Goal: Task Accomplishment & Management: Manage account settings

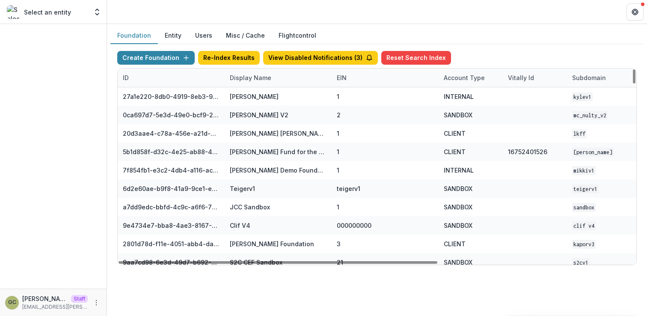
click at [240, 80] on div "Display Name" at bounding box center [251, 77] width 52 height 9
click at [249, 96] on input at bounding box center [277, 97] width 103 height 14
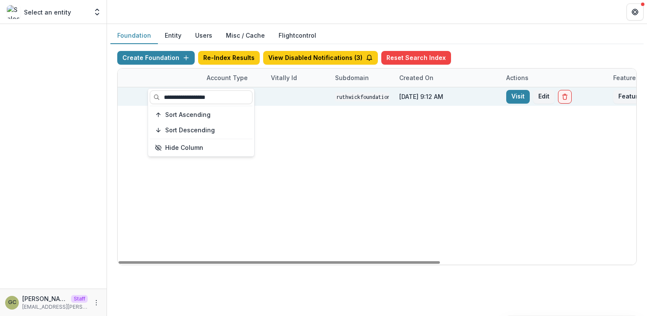
scroll to position [0, 316]
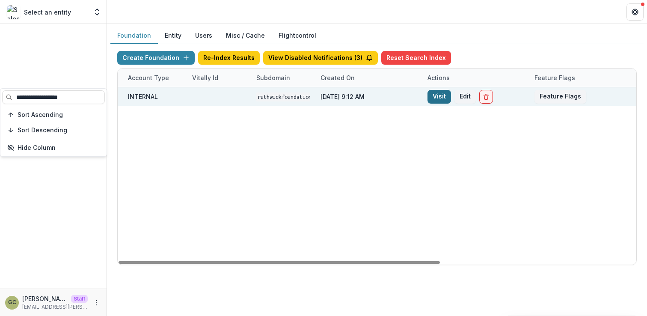
type input "**********"
click at [440, 95] on link "Visit" at bounding box center [439, 97] width 24 height 14
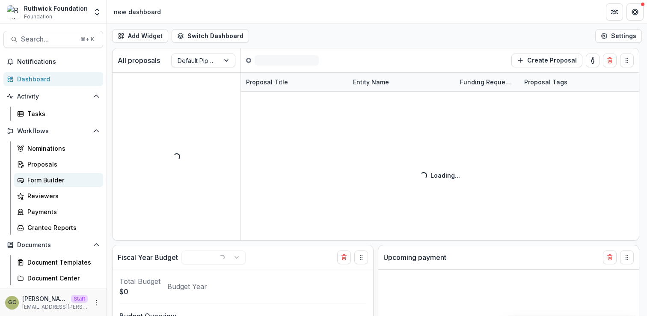
select select "******"
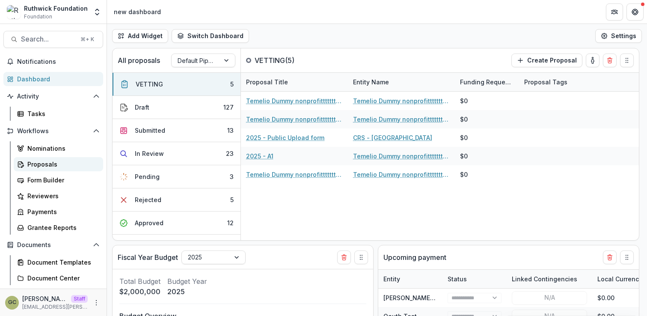
click at [47, 167] on div "Proposals" at bounding box center [61, 164] width 69 height 9
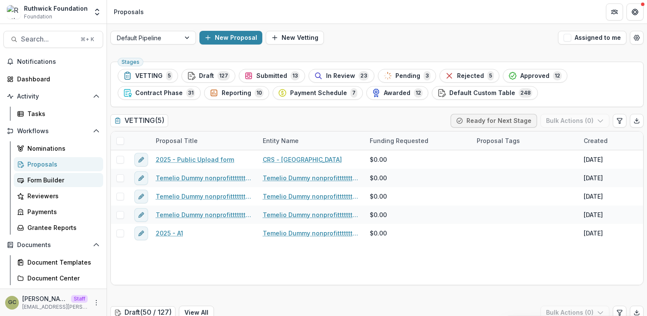
click at [55, 176] on div "Form Builder" at bounding box center [61, 179] width 69 height 9
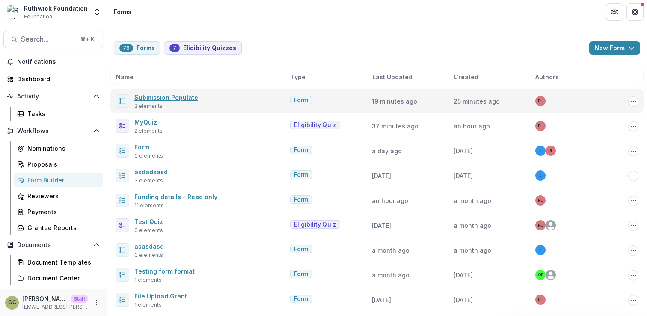
click at [171, 97] on link "Submission Populate" at bounding box center [166, 97] width 64 height 7
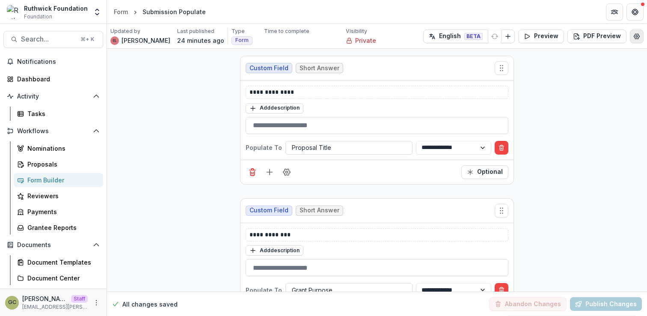
click at [633, 37] on icon "Edit Form Settings" at bounding box center [636, 36] width 7 height 7
select select "*******"
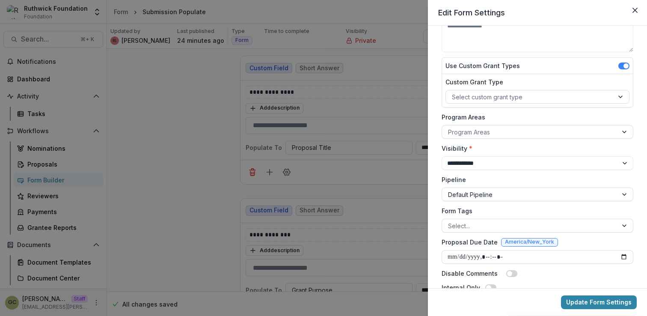
scroll to position [63, 0]
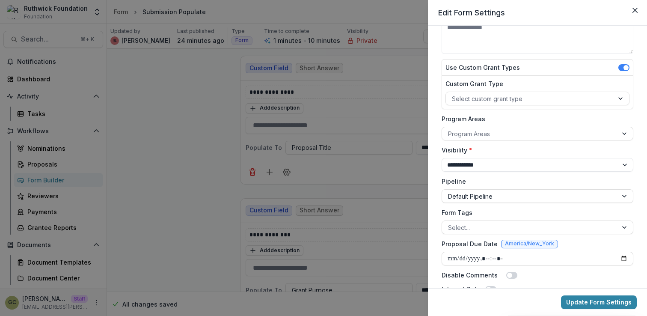
click at [379, 126] on div "**********" at bounding box center [323, 158] width 647 height 316
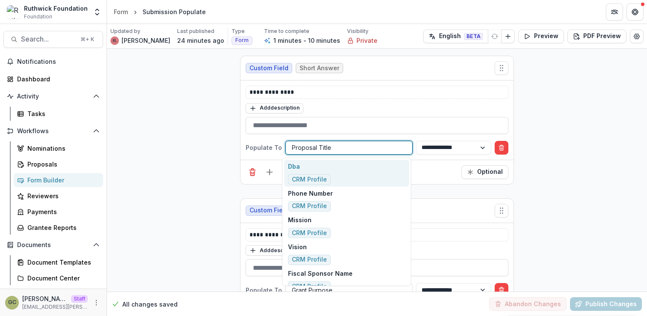
click at [353, 149] on div at bounding box center [349, 147] width 114 height 11
click at [62, 163] on div "Proposals" at bounding box center [61, 164] width 69 height 9
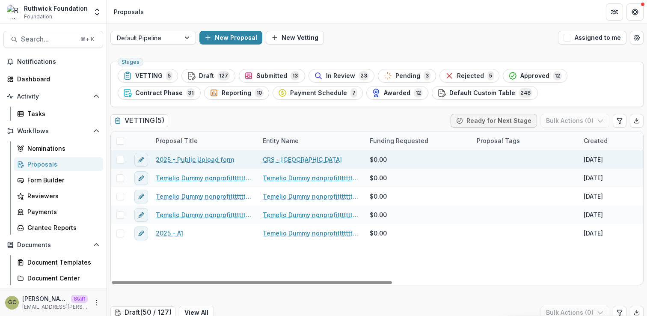
click at [221, 158] on link "2025 - Public Upload form" at bounding box center [195, 159] width 78 height 9
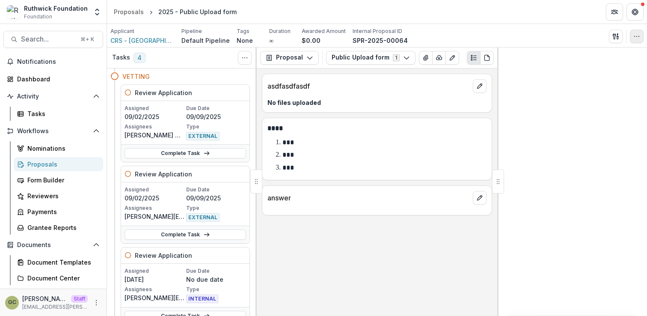
click at [636, 33] on icon "button" at bounding box center [636, 36] width 7 height 7
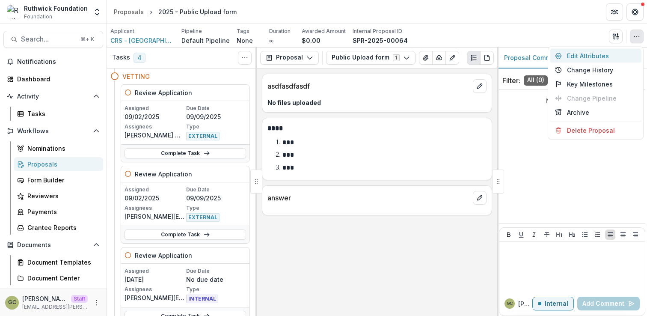
click at [574, 57] on button "Edit Attributes" at bounding box center [596, 56] width 92 height 14
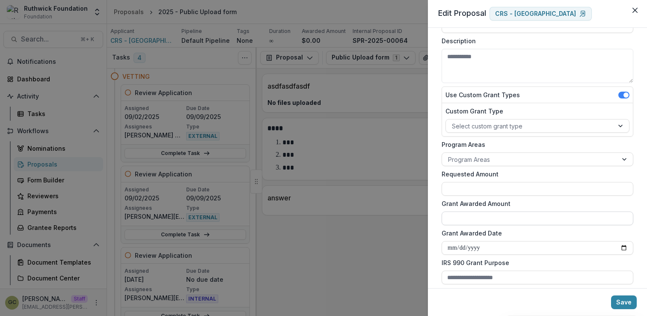
scroll to position [61, 0]
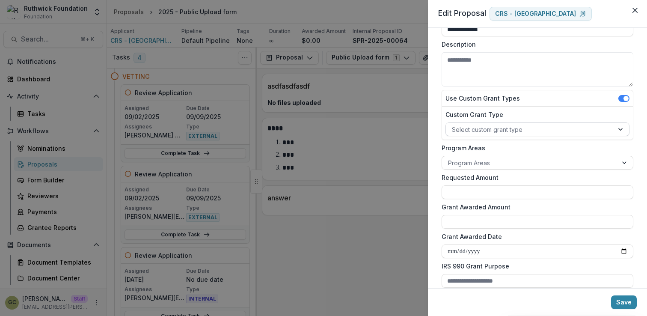
click at [476, 131] on div at bounding box center [530, 129] width 156 height 11
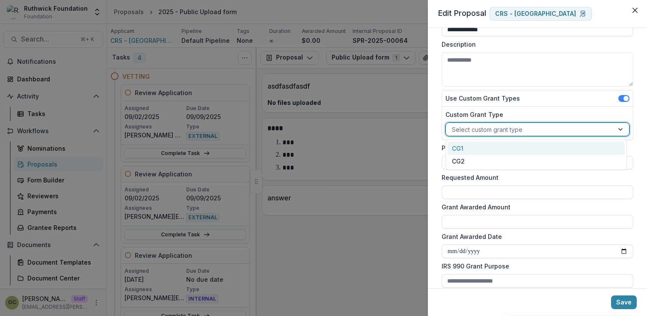
click at [476, 131] on div at bounding box center [530, 129] width 156 height 11
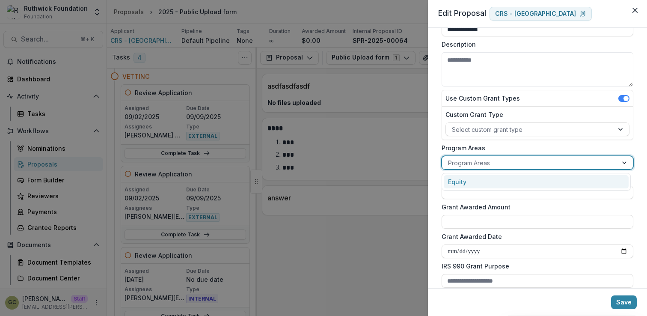
click at [477, 160] on div at bounding box center [529, 162] width 163 height 11
click at [473, 187] on input "Requested Amount" at bounding box center [538, 192] width 192 height 14
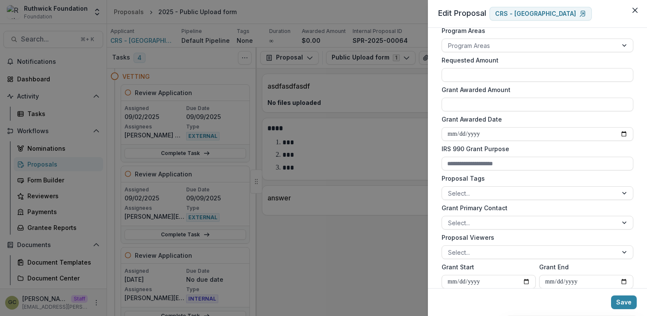
scroll to position [180, 0]
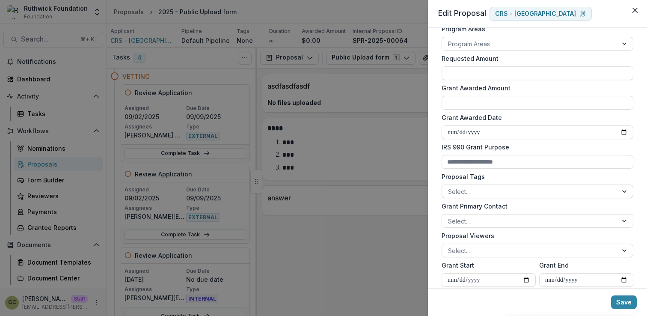
type input "**"
click at [468, 188] on div at bounding box center [529, 191] width 163 height 11
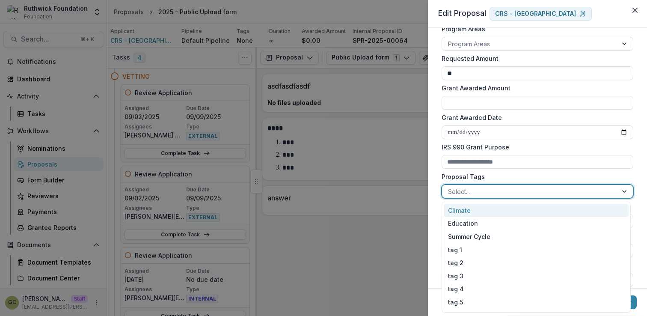
click at [468, 188] on div at bounding box center [529, 191] width 163 height 11
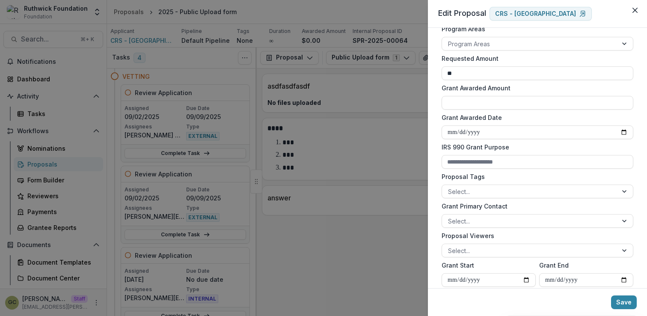
click at [476, 212] on div "Grant Primary Contact Select..." at bounding box center [538, 215] width 192 height 26
click at [473, 222] on div at bounding box center [529, 221] width 163 height 11
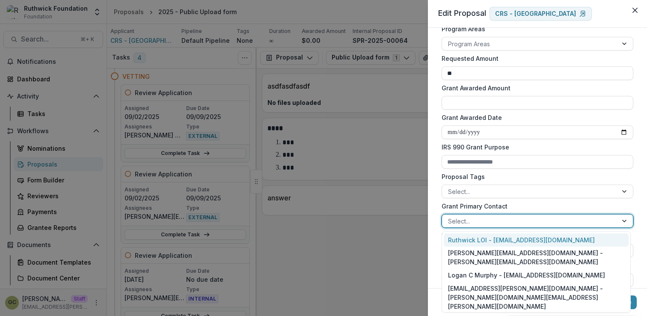
click at [473, 222] on div at bounding box center [529, 221] width 163 height 11
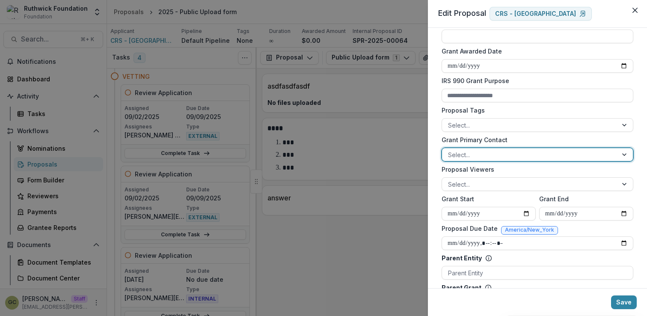
scroll to position [261, 0]
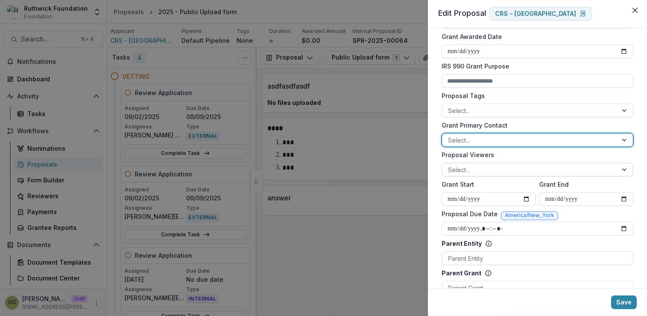
click at [466, 171] on div at bounding box center [529, 169] width 163 height 11
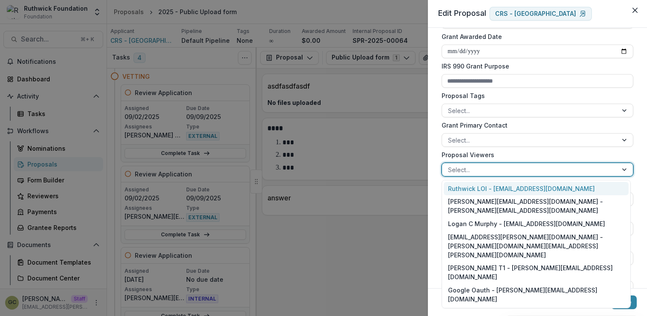
click at [466, 171] on div at bounding box center [529, 169] width 163 height 11
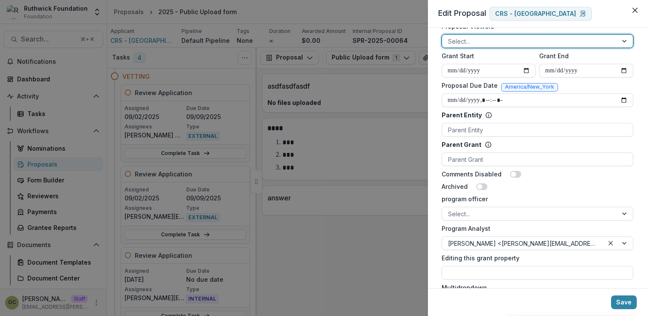
scroll to position [418, 0]
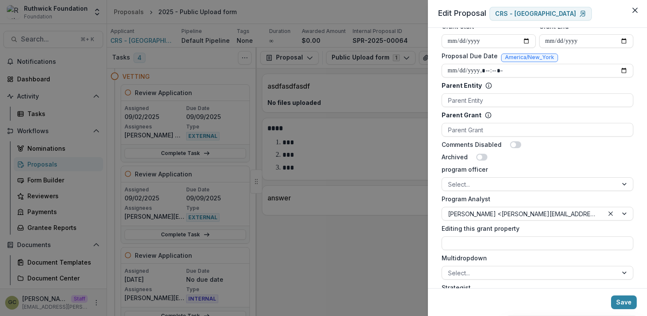
click at [407, 234] on div "**********" at bounding box center [323, 158] width 647 height 316
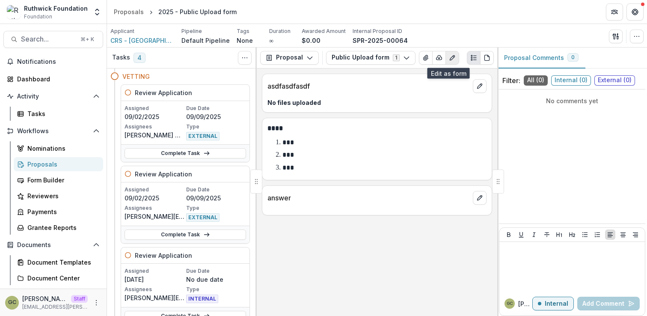
click at [449, 57] on icon "Edit as form" at bounding box center [452, 57] width 7 height 7
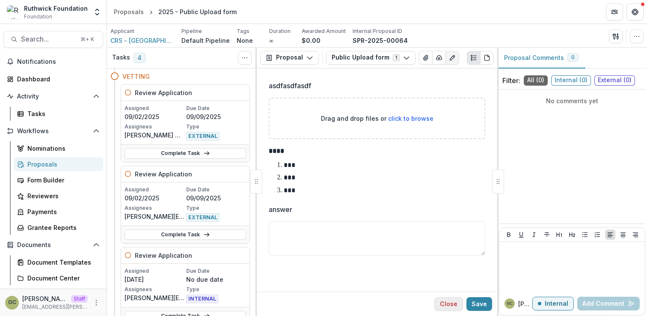
click at [449, 300] on button "Close" at bounding box center [448, 304] width 29 height 14
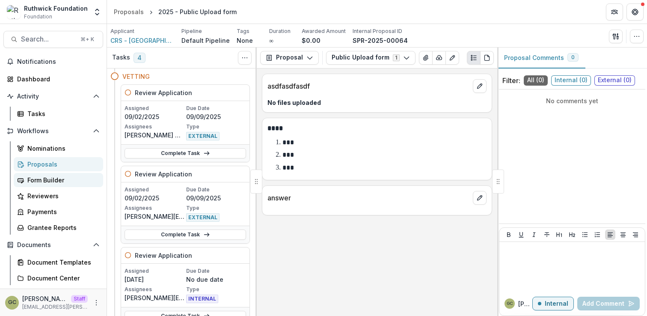
click at [61, 175] on link "Form Builder" at bounding box center [58, 180] width 89 height 14
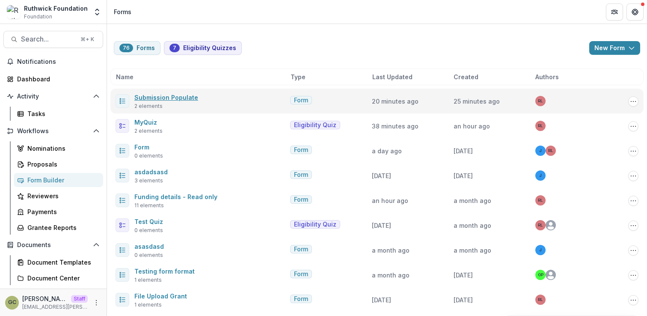
click at [171, 94] on link "Submission Populate" at bounding box center [166, 97] width 64 height 7
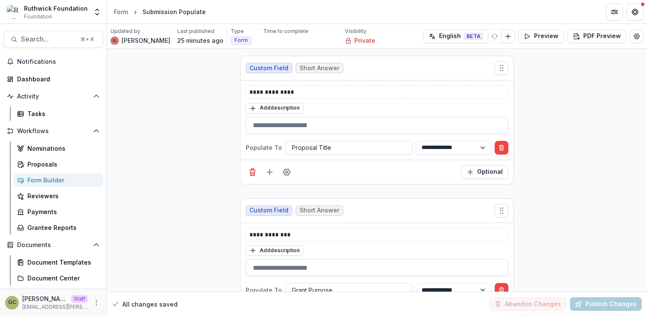
click at [216, 134] on div "**********" at bounding box center [377, 191] width 540 height 285
click at [71, 159] on link "Proposals" at bounding box center [58, 164] width 89 height 14
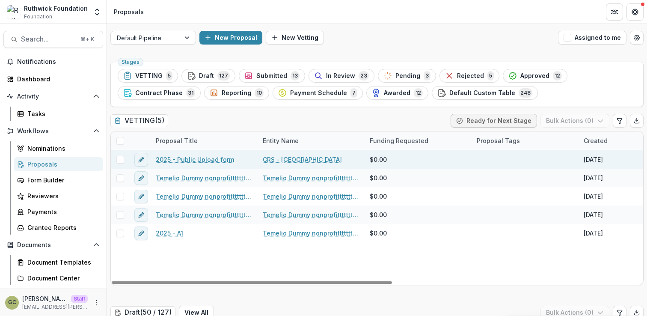
click at [205, 160] on link "2025 - Public Upload form" at bounding box center [195, 159] width 78 height 9
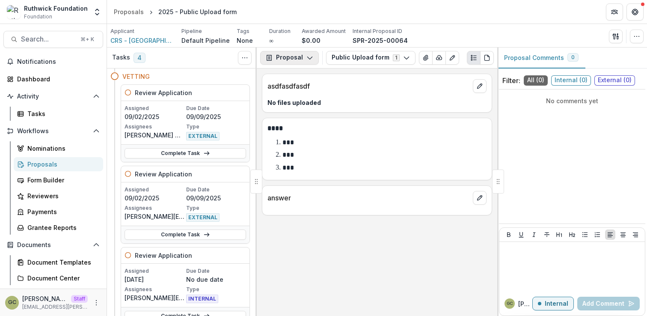
click at [307, 58] on icon "button" at bounding box center [309, 57] width 7 height 7
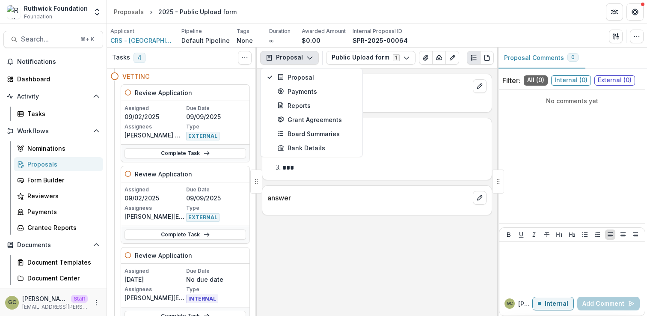
click at [307, 59] on icon "button" at bounding box center [309, 57] width 7 height 7
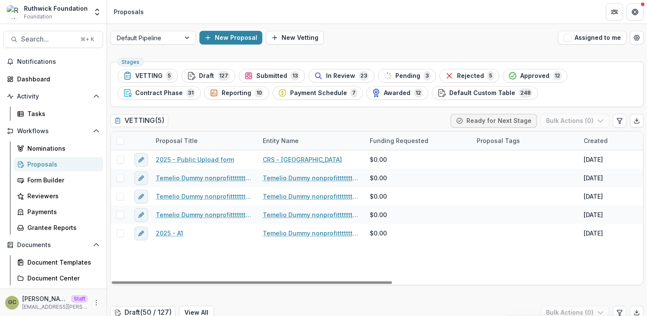
click at [82, 166] on div "Proposals" at bounding box center [61, 164] width 69 height 9
click at [67, 181] on div "Form Builder" at bounding box center [61, 179] width 69 height 9
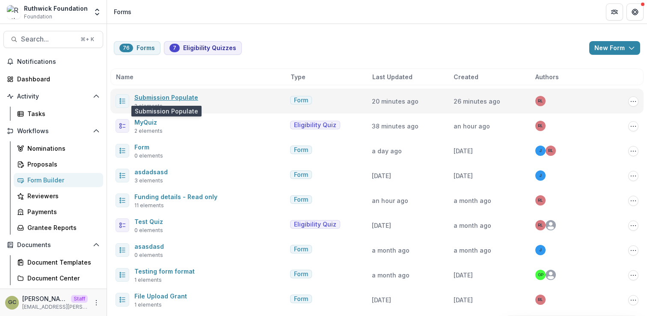
click at [166, 94] on link "Submission Populate" at bounding box center [166, 97] width 64 height 7
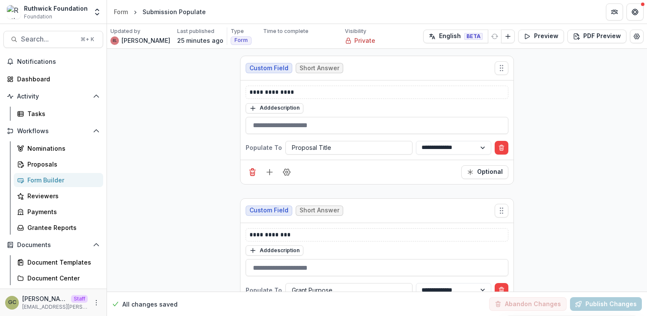
click at [204, 122] on div "**********" at bounding box center [377, 191] width 540 height 285
click at [638, 33] on button "Edit Form Settings" at bounding box center [637, 37] width 14 height 14
select select "*******"
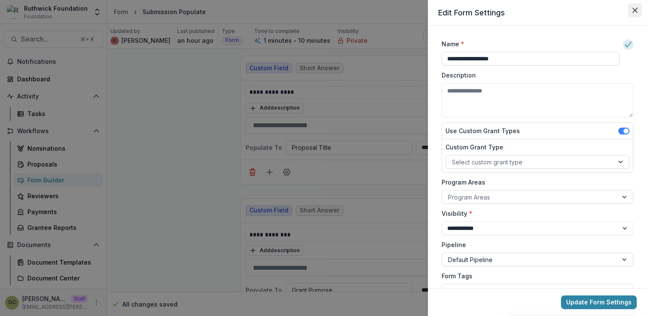
click at [633, 9] on icon "Close" at bounding box center [634, 10] width 5 height 5
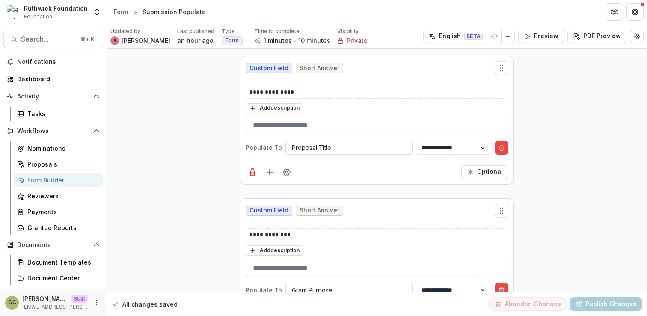
click at [71, 178] on div "Form Builder" at bounding box center [61, 179] width 69 height 9
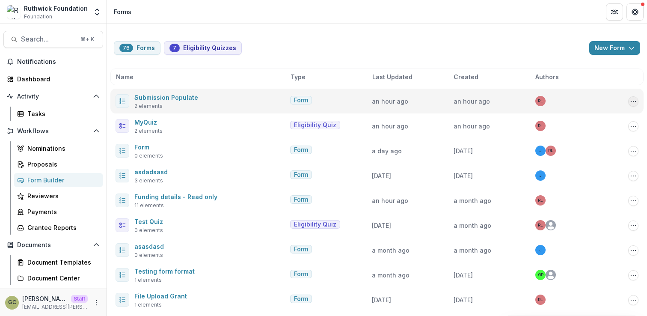
click at [633, 101] on circle "Options" at bounding box center [633, 101] width 0 height 0
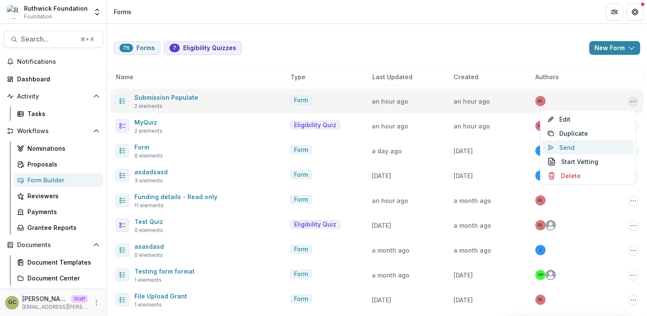
click at [567, 144] on button "Send" at bounding box center [588, 147] width 92 height 14
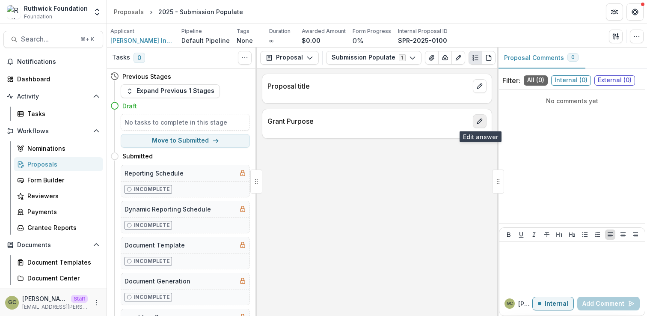
click at [484, 119] on button "edit" at bounding box center [480, 121] width 14 height 14
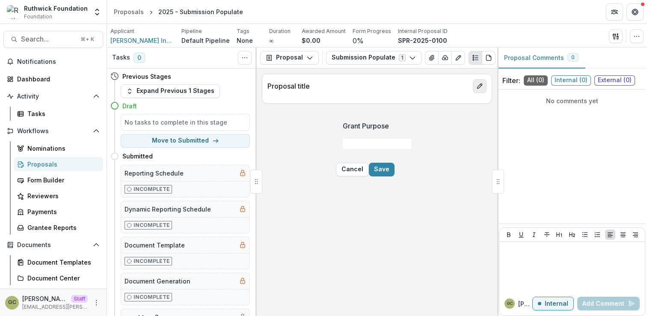
click at [477, 89] on icon "edit" at bounding box center [479, 86] width 7 height 7
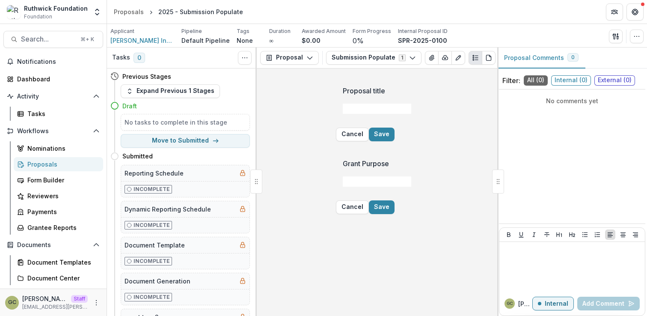
click at [400, 114] on input "Proposal title" at bounding box center [377, 109] width 68 height 10
type input "***"
click at [343, 187] on input "Grant Purpose" at bounding box center [377, 181] width 68 height 10
type input "***"
click at [394, 141] on button "Save" at bounding box center [382, 134] width 26 height 14
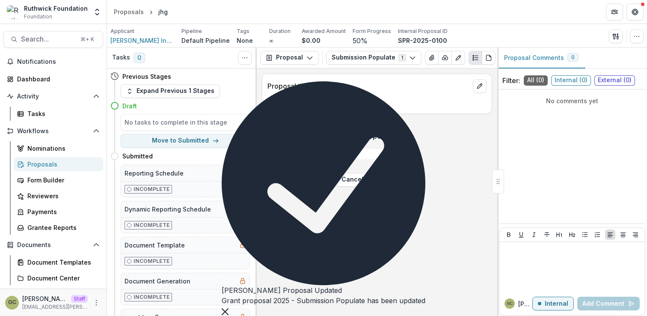
click at [394, 187] on button "Save" at bounding box center [382, 180] width 26 height 14
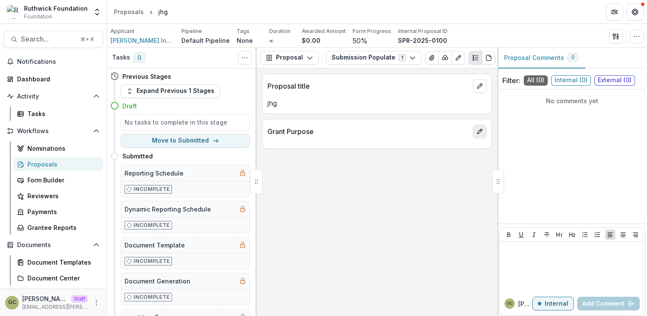
click at [478, 133] on icon "edit" at bounding box center [479, 131] width 7 height 7
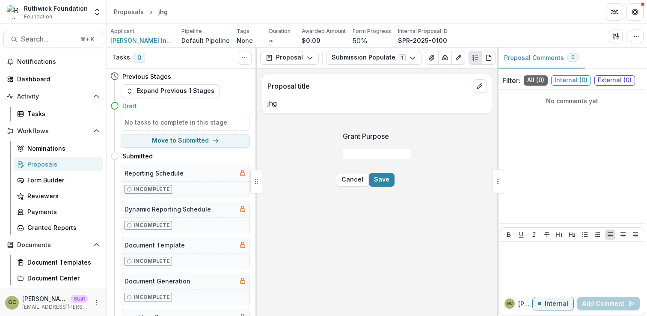
click at [345, 158] on input "Grant Purpose" at bounding box center [377, 154] width 68 height 10
type input "***"
click at [394, 187] on button "Save" at bounding box center [382, 180] width 26 height 14
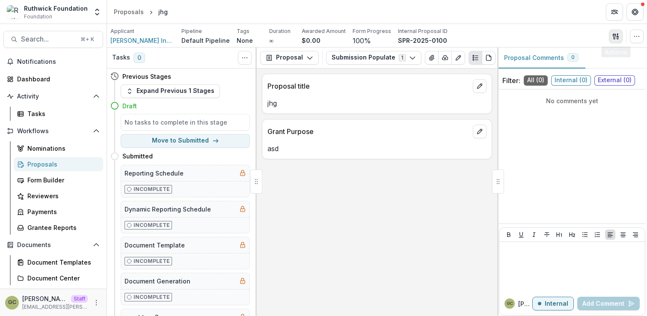
click at [618, 34] on icon "button" at bounding box center [615, 36] width 7 height 7
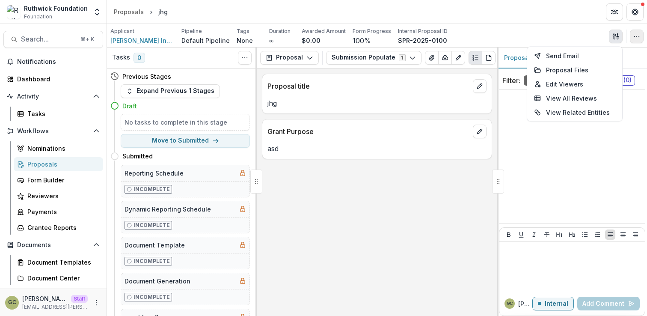
click at [632, 34] on button "button" at bounding box center [637, 37] width 14 height 14
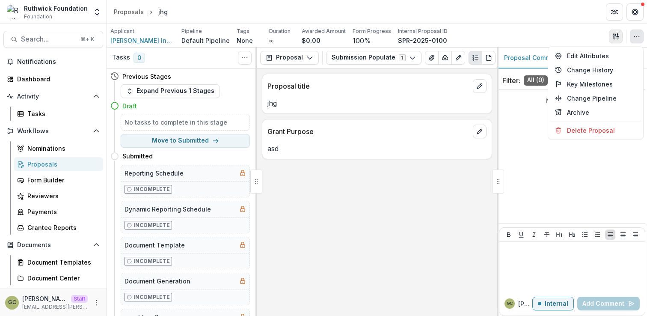
click at [620, 36] on button "button" at bounding box center [616, 37] width 14 height 14
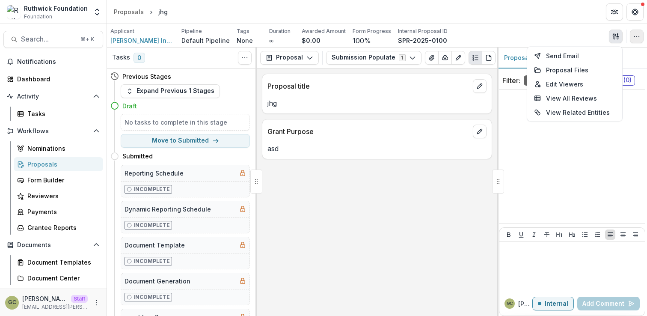
click at [635, 38] on icon "button" at bounding box center [636, 36] width 7 height 7
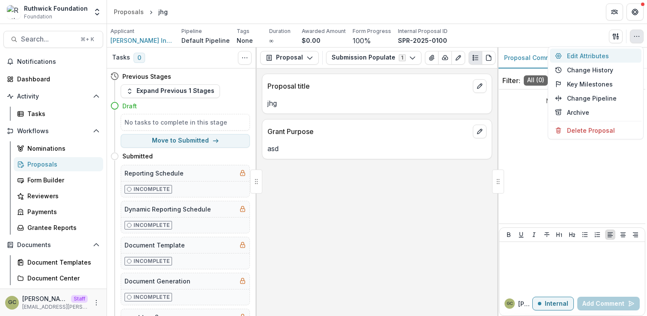
click at [604, 54] on button "Edit Attributes" at bounding box center [596, 56] width 92 height 14
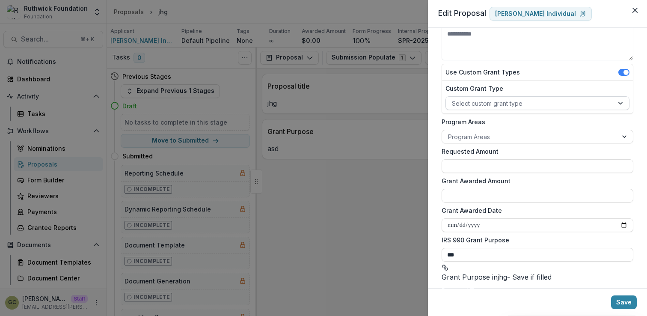
scroll to position [152, 0]
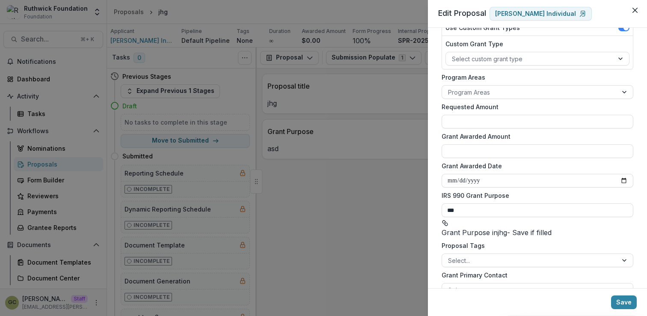
click at [520, 194] on div "IRS 990 Grant Purpose *** Grant Purpose in jhg - Save if filled" at bounding box center [538, 214] width 192 height 47
click at [492, 203] on input "***" at bounding box center [538, 210] width 192 height 14
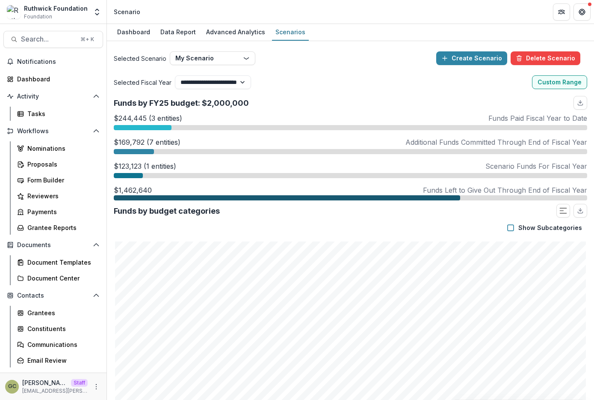
select select "**********"
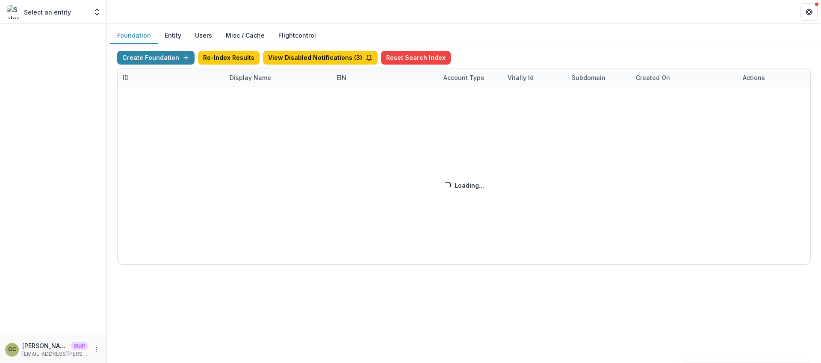
click at [237, 74] on div "Create Foundation Re-Index Results View Disabled Notifications ( 3 ) Reset Sear…" at bounding box center [464, 158] width 694 height 214
click at [236, 78] on div "Create Foundation Re-Index Results View Disabled Notifications ( 3 ) Reset Sear…" at bounding box center [464, 158] width 694 height 214
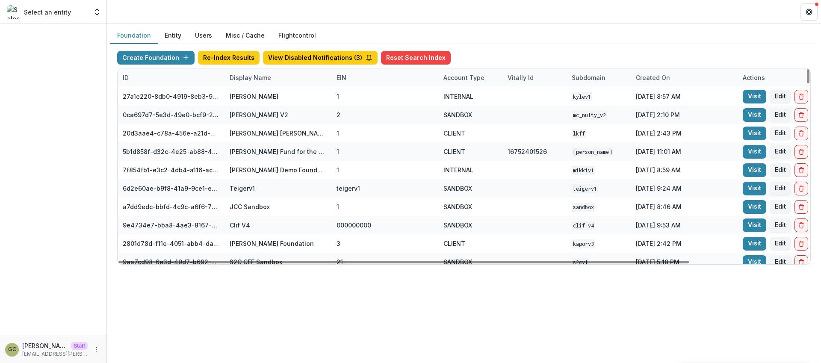
click at [232, 79] on div "Display Name" at bounding box center [251, 77] width 52 height 9
click at [250, 96] on input at bounding box center [277, 97] width 103 height 14
type input "*"
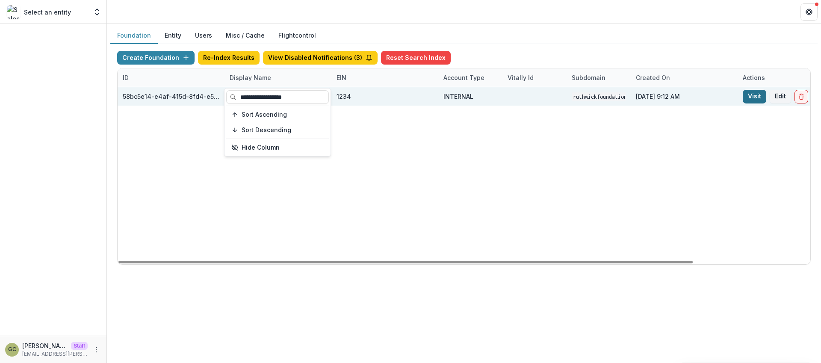
type input "**********"
click at [752, 98] on link "Visit" at bounding box center [755, 97] width 24 height 14
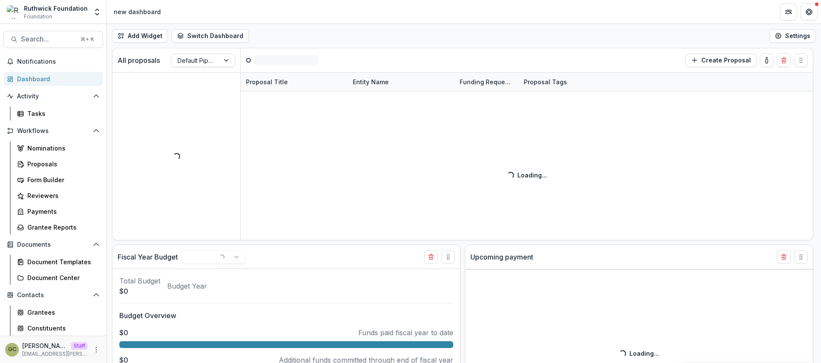
select select "******"
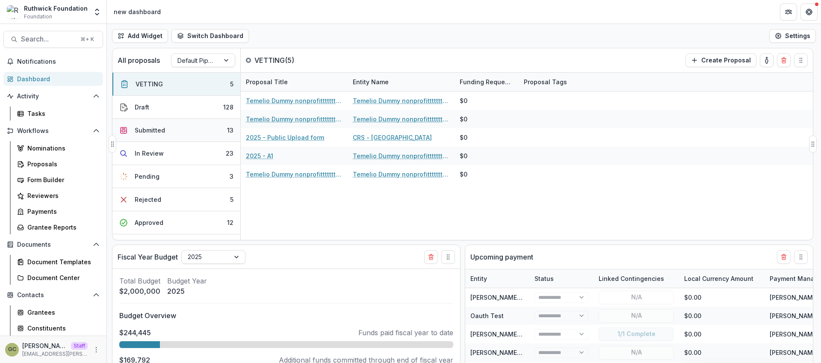
click at [156, 131] on div "Submitted" at bounding box center [150, 130] width 30 height 9
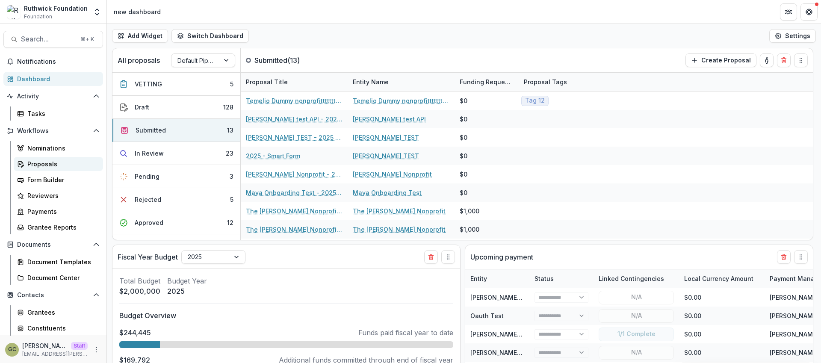
click at [50, 165] on div "Proposals" at bounding box center [61, 164] width 69 height 9
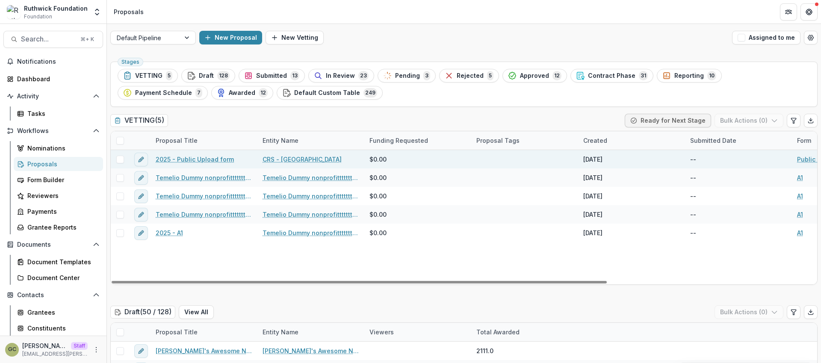
click at [211, 158] on link "2025 - Public Upload form" at bounding box center [195, 159] width 78 height 9
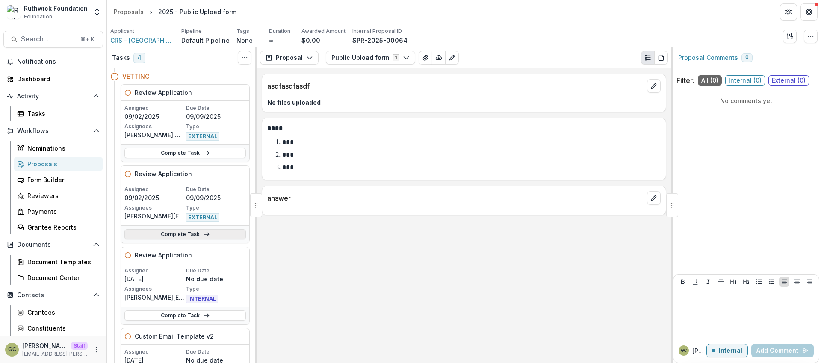
click at [207, 233] on polyline at bounding box center [208, 234] width 2 height 3
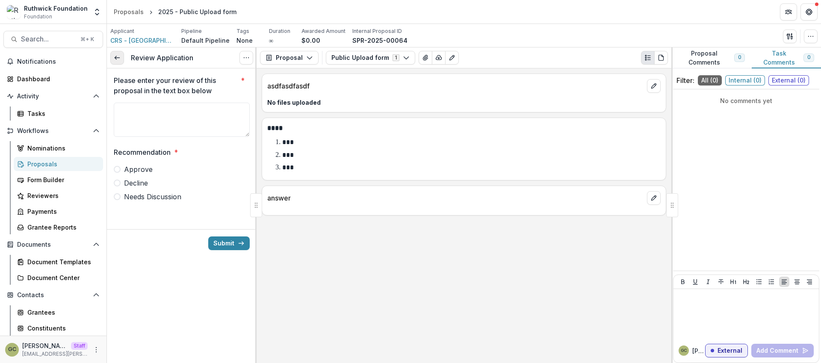
click at [116, 57] on polyline at bounding box center [116, 57] width 2 height 3
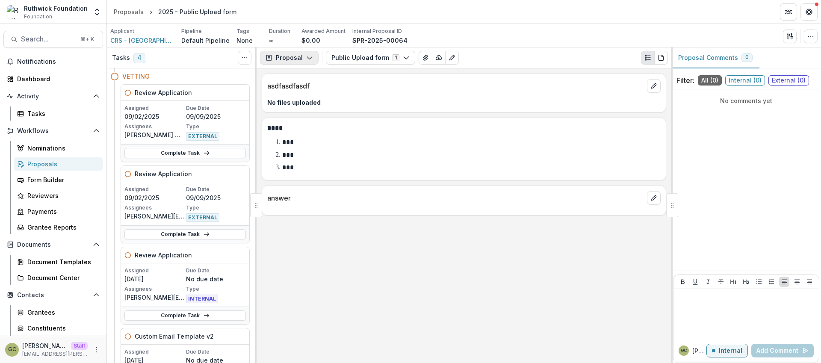
click at [281, 59] on button "Proposal" at bounding box center [289, 58] width 59 height 14
click at [294, 255] on div "asdfasdfasdf No files uploaded Text Block **** *** *** *** answer" at bounding box center [464, 215] width 415 height 295
click at [62, 167] on div "Proposals" at bounding box center [61, 164] width 69 height 9
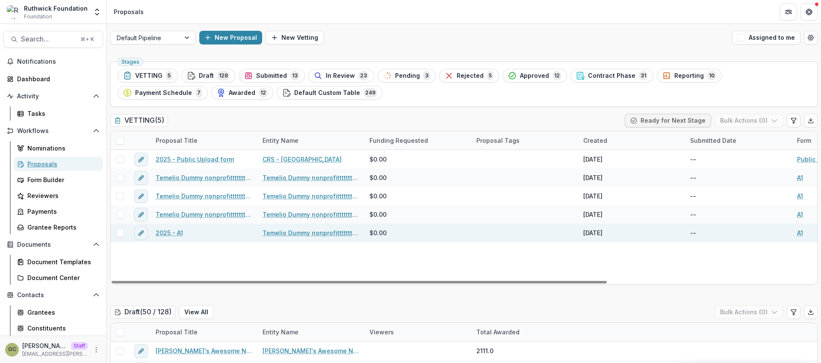
scroll to position [207, 0]
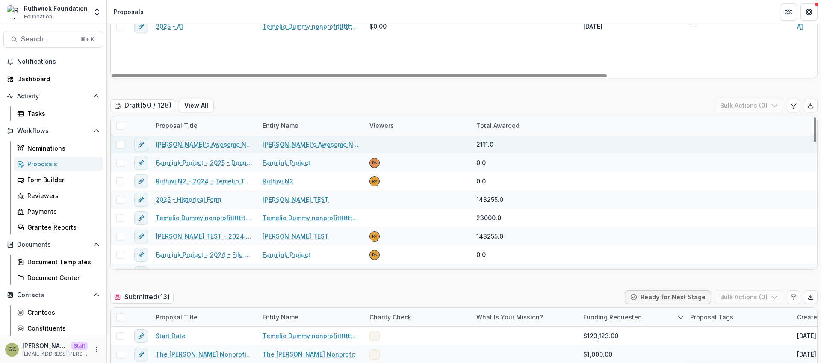
click at [185, 144] on link "Maya's Awesome Nonprofit - 2025 - Shared Form Part 2" at bounding box center [204, 144] width 97 height 9
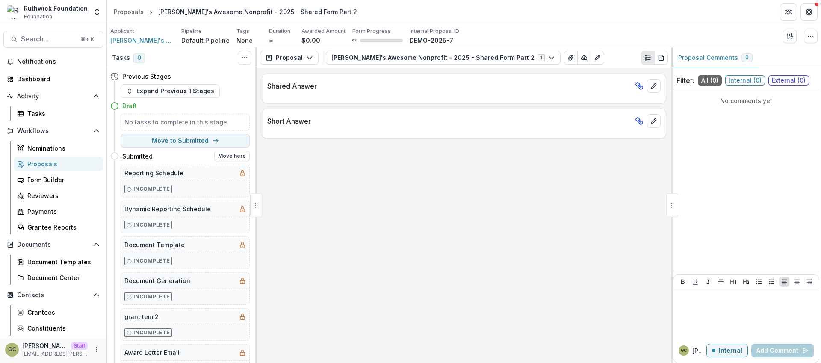
scroll to position [3, 0]
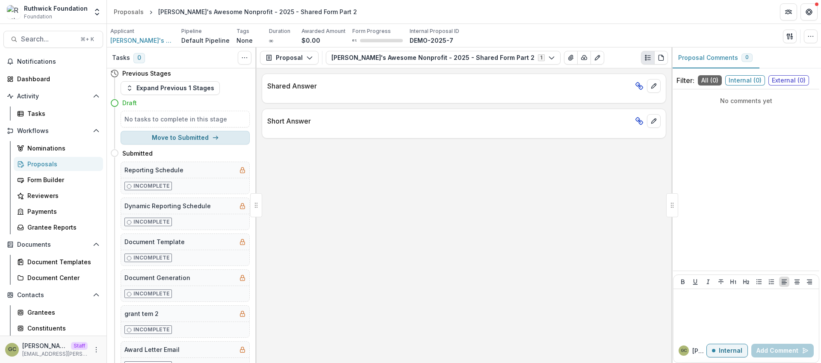
click at [201, 137] on button "Move to Submitted" at bounding box center [185, 138] width 129 height 14
select select "*********"
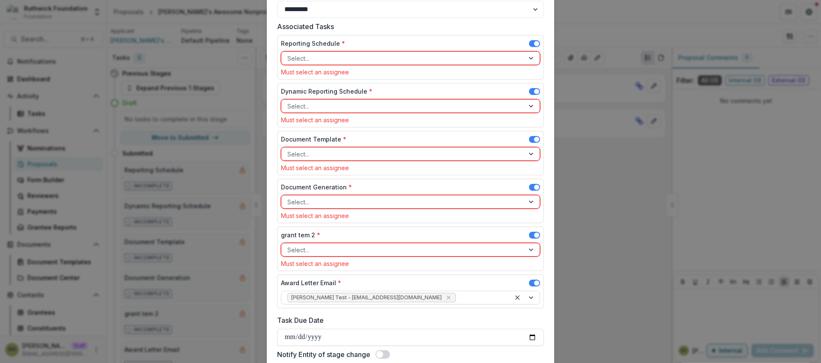
scroll to position [77, 0]
click at [573, 205] on div "**********" at bounding box center [410, 181] width 821 height 363
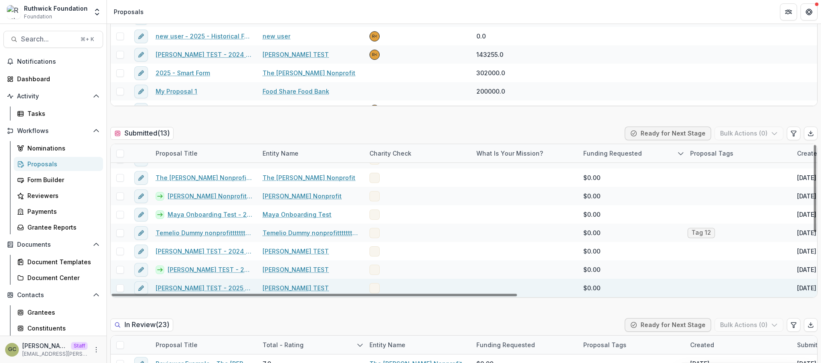
scroll to position [579, 0]
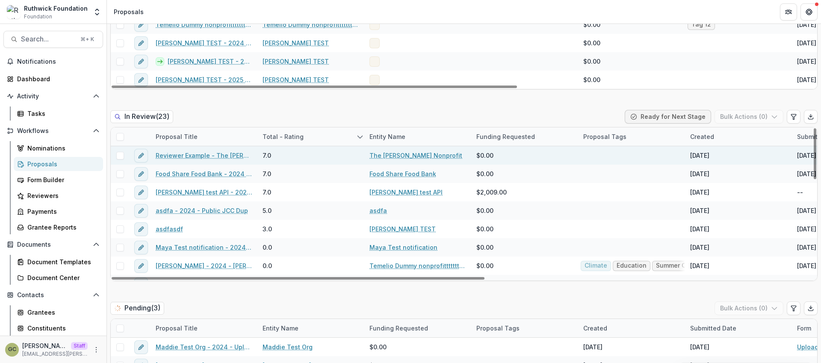
click at [181, 154] on link "Reviewer Example - The Ruthwick Nonprofit" at bounding box center [204, 155] width 97 height 9
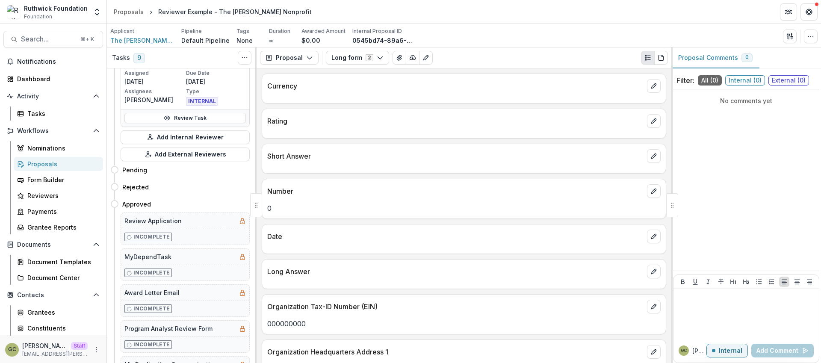
scroll to position [1130, 0]
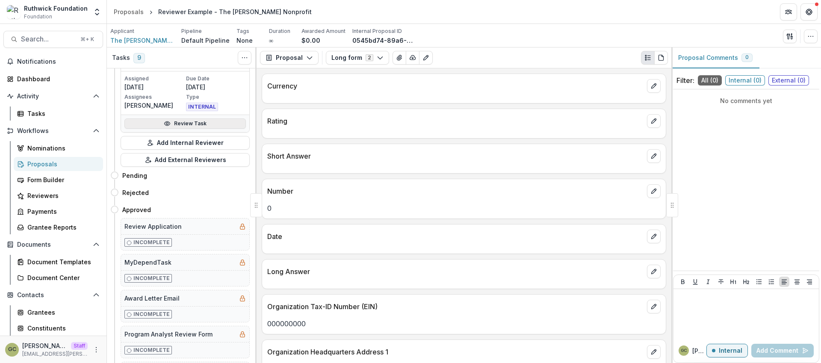
click at [208, 125] on link "Review Task" at bounding box center [186, 124] width 122 height 10
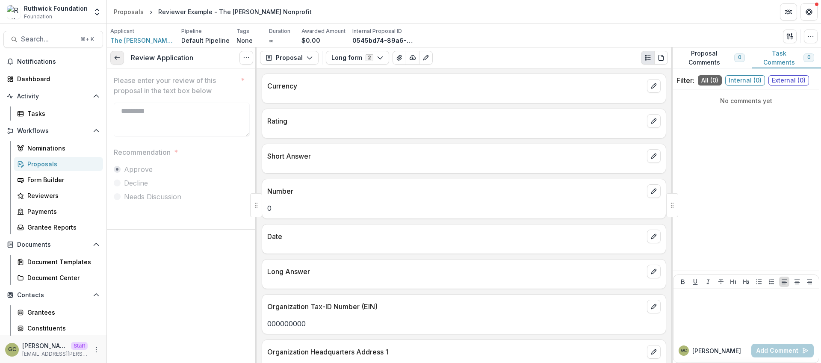
click at [116, 56] on polyline at bounding box center [116, 57] width 2 height 3
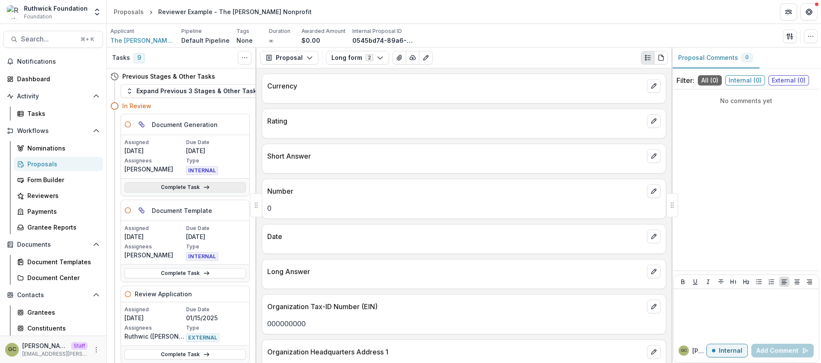
click at [172, 189] on link "Complete Task" at bounding box center [186, 187] width 122 height 10
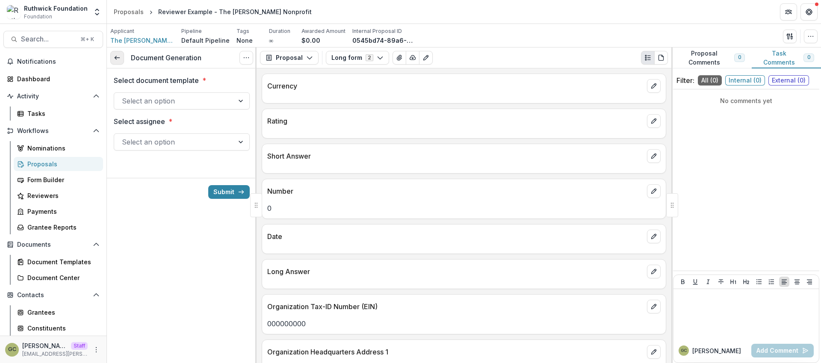
click at [119, 58] on line at bounding box center [117, 58] width 5 height 0
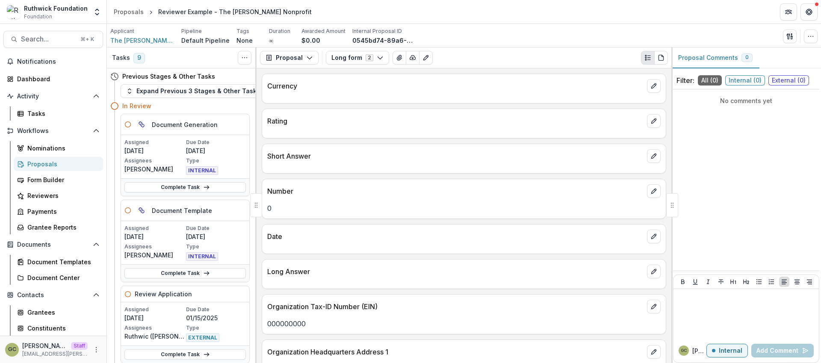
click at [237, 59] on div "Tasks 9 Show Cancelled Tasks" at bounding box center [182, 57] width 150 height 21
click at [240, 59] on button "Toggle View Cancelled Tasks" at bounding box center [245, 58] width 14 height 14
click at [196, 64] on div "Tasks 9 Show Cancelled Tasks" at bounding box center [182, 57] width 150 height 21
click at [39, 160] on div "Proposals" at bounding box center [61, 164] width 69 height 9
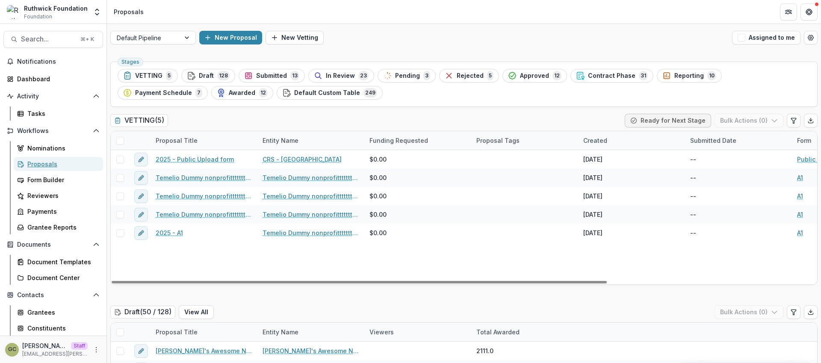
scroll to position [54, 0]
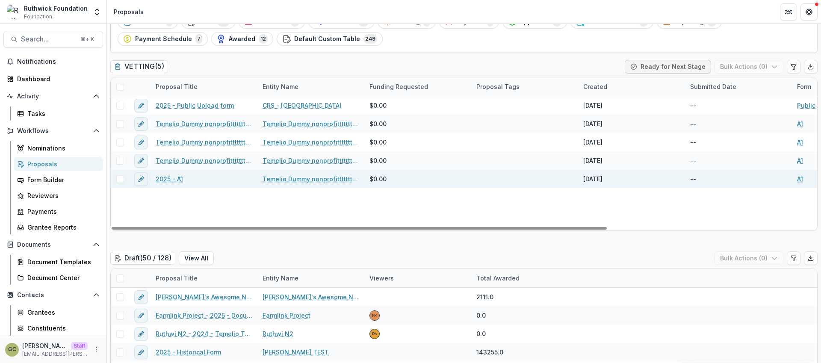
click at [163, 179] on link "2025 - A1" at bounding box center [169, 179] width 27 height 9
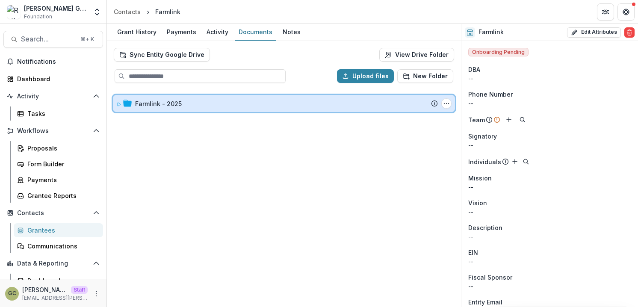
click at [118, 104] on icon at bounding box center [118, 104] width 5 height 5
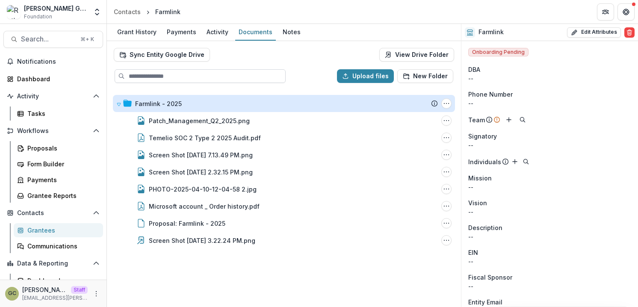
click at [238, 74] on input at bounding box center [200, 76] width 171 height 14
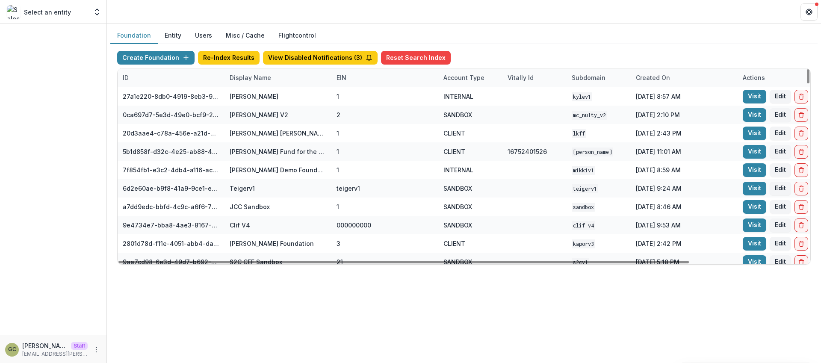
click at [251, 75] on div "Display Name" at bounding box center [251, 77] width 52 height 9
click at [256, 96] on input at bounding box center [277, 97] width 103 height 14
click at [71, 187] on div at bounding box center [53, 180] width 107 height 312
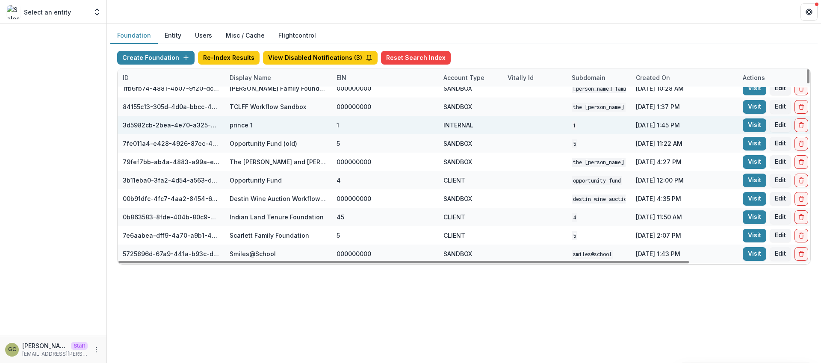
scroll to position [5529, 0]
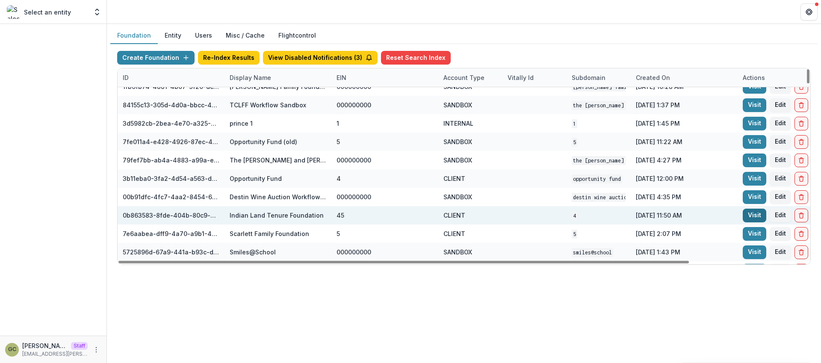
click at [753, 213] on link "Visit" at bounding box center [755, 216] width 24 height 14
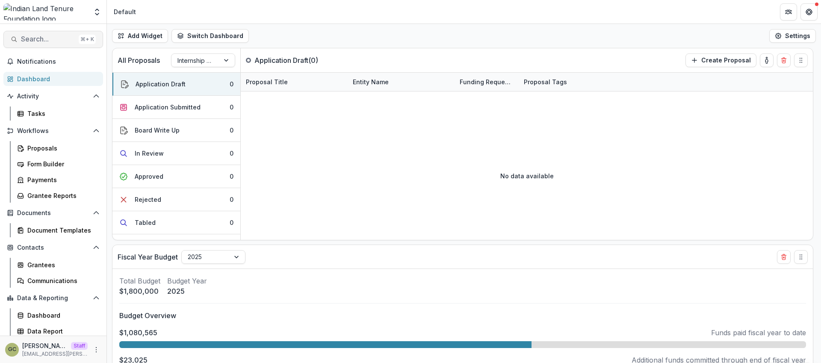
click at [41, 40] on span "Search..." at bounding box center [48, 39] width 54 height 8
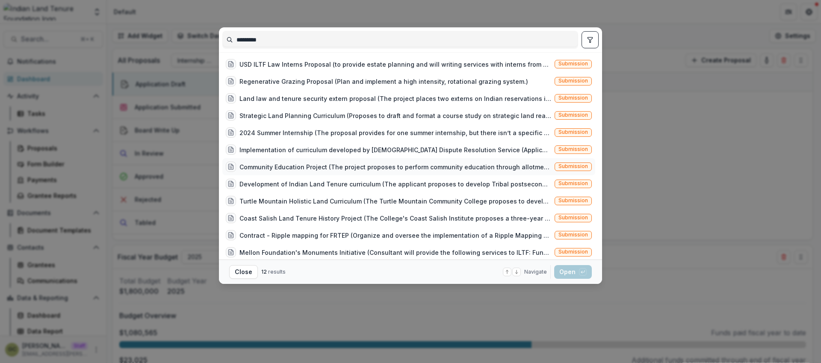
scroll to position [5, 0]
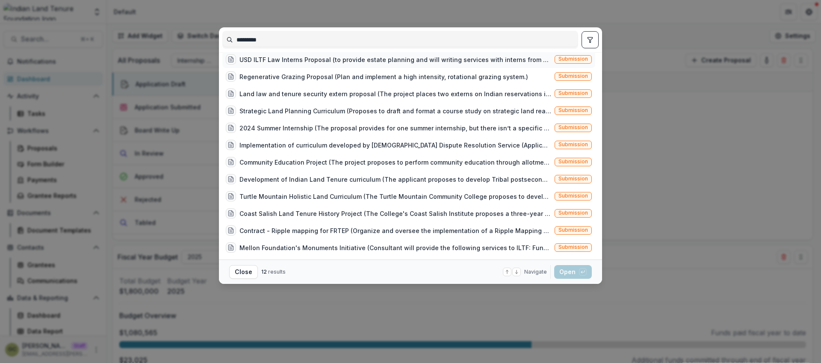
type input "*********"
click at [437, 62] on div "USD ILTF Law Interns Proposal (to provide estate planning and will writing serv…" at bounding box center [396, 59] width 312 height 9
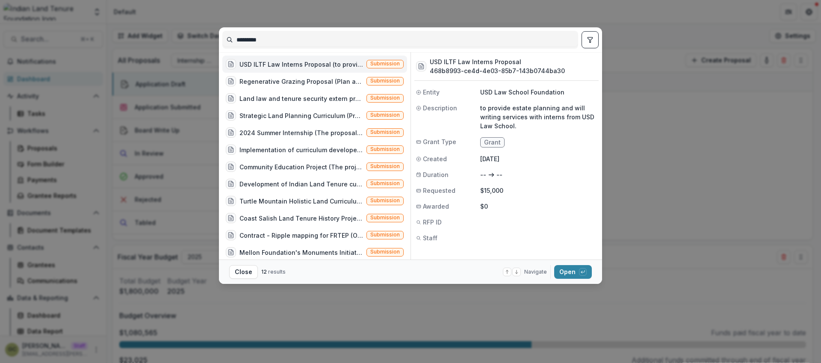
click at [666, 149] on div "********* USD ILTF Law Interns Proposal (to provide estate planning and will wr…" at bounding box center [410, 181] width 821 height 363
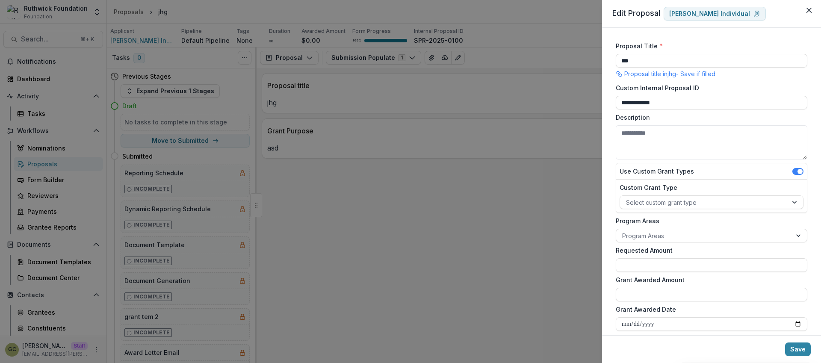
scroll to position [152, 0]
